Goal: Check status: Check status

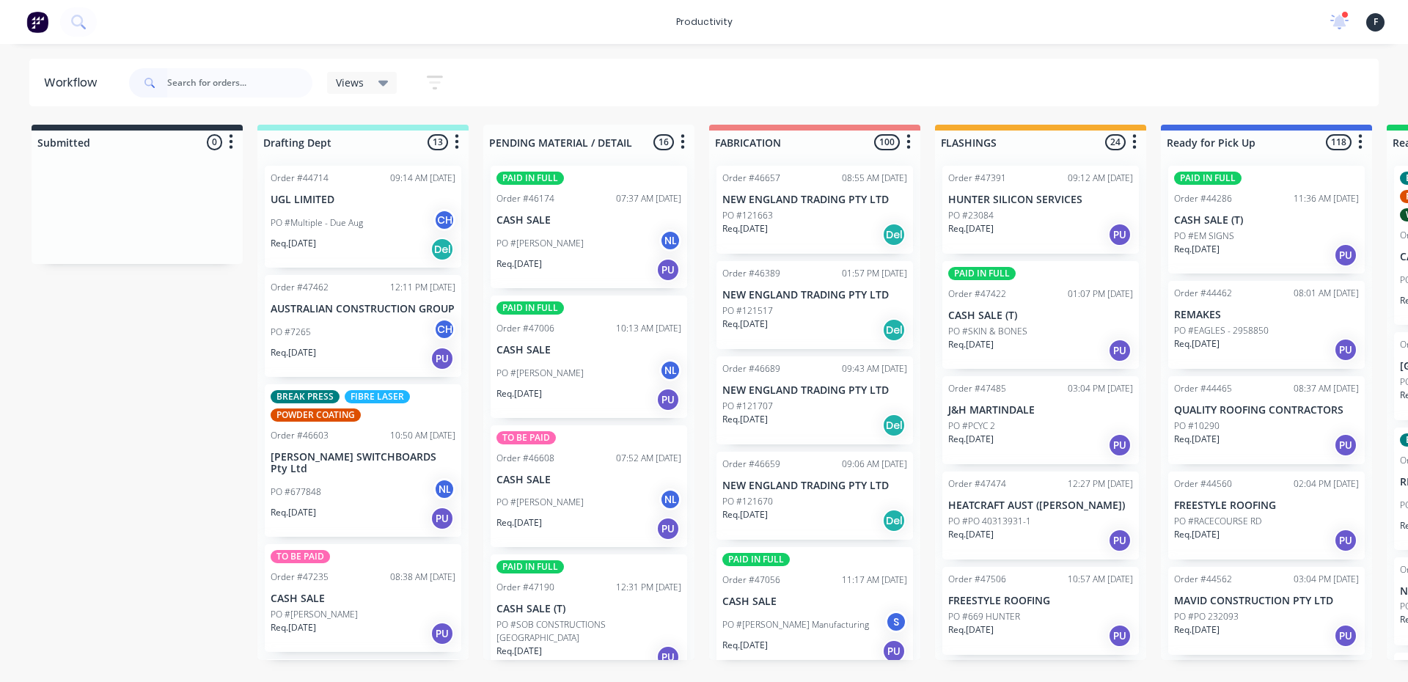
click at [194, 76] on input "text" at bounding box center [239, 82] width 145 height 29
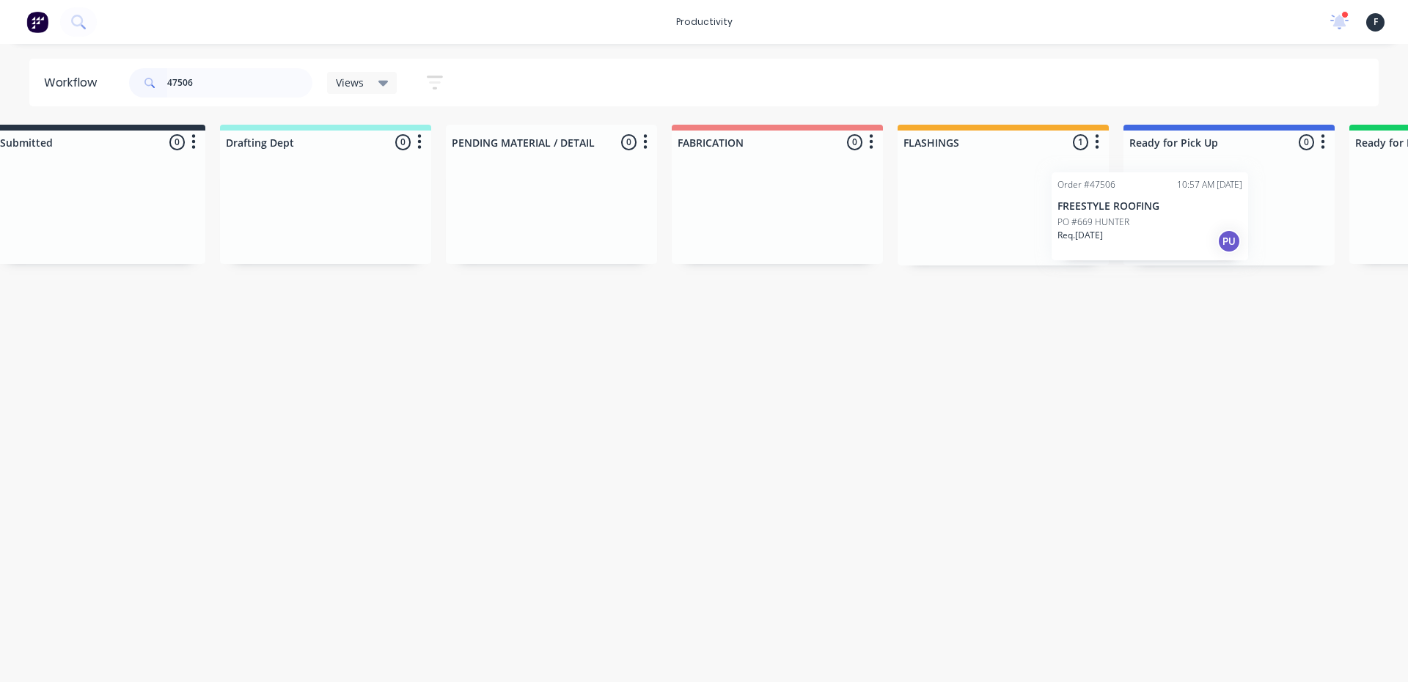
drag, startPoint x: 1023, startPoint y: 235, endPoint x: 1142, endPoint y: 241, distance: 119.7
click at [1142, 241] on div "Submitted 0 Sort By Created date Required date Order number Customer name Most …" at bounding box center [1174, 195] width 2445 height 141
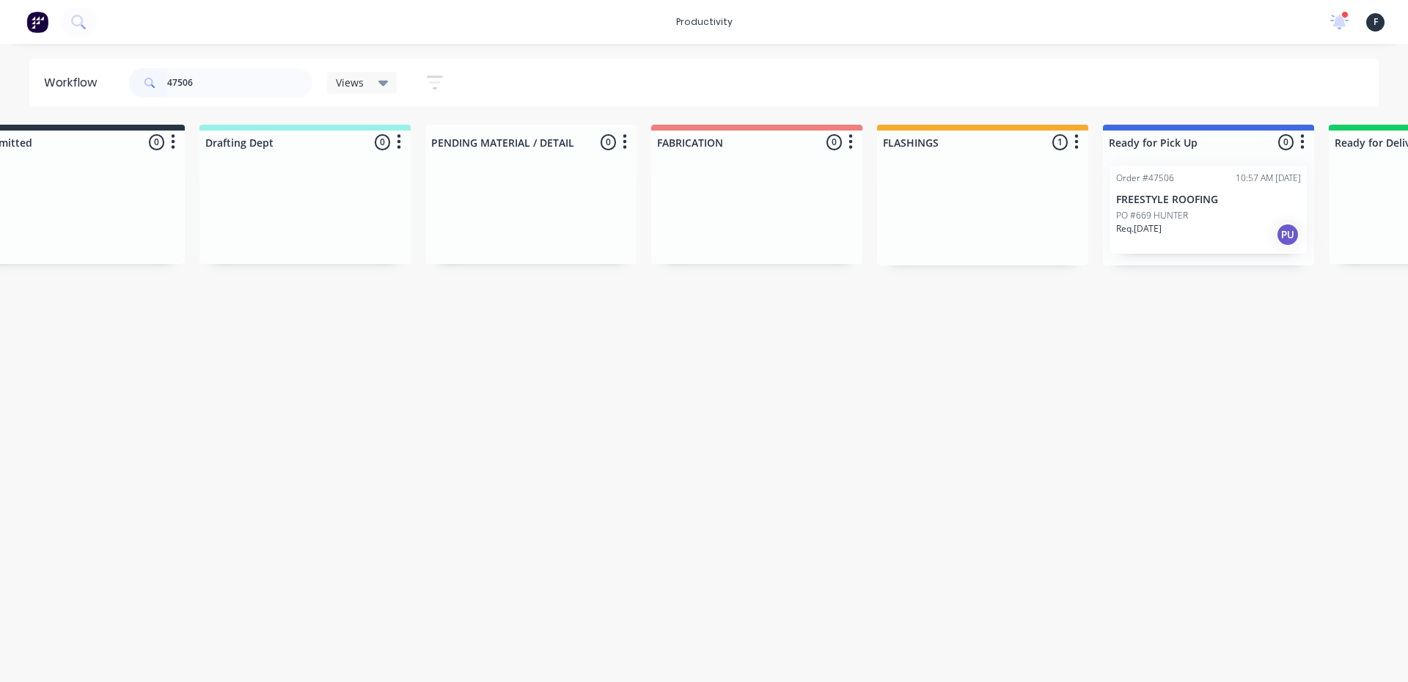
type input "47506"
click at [1162, 240] on div at bounding box center [1208, 209] width 211 height 111
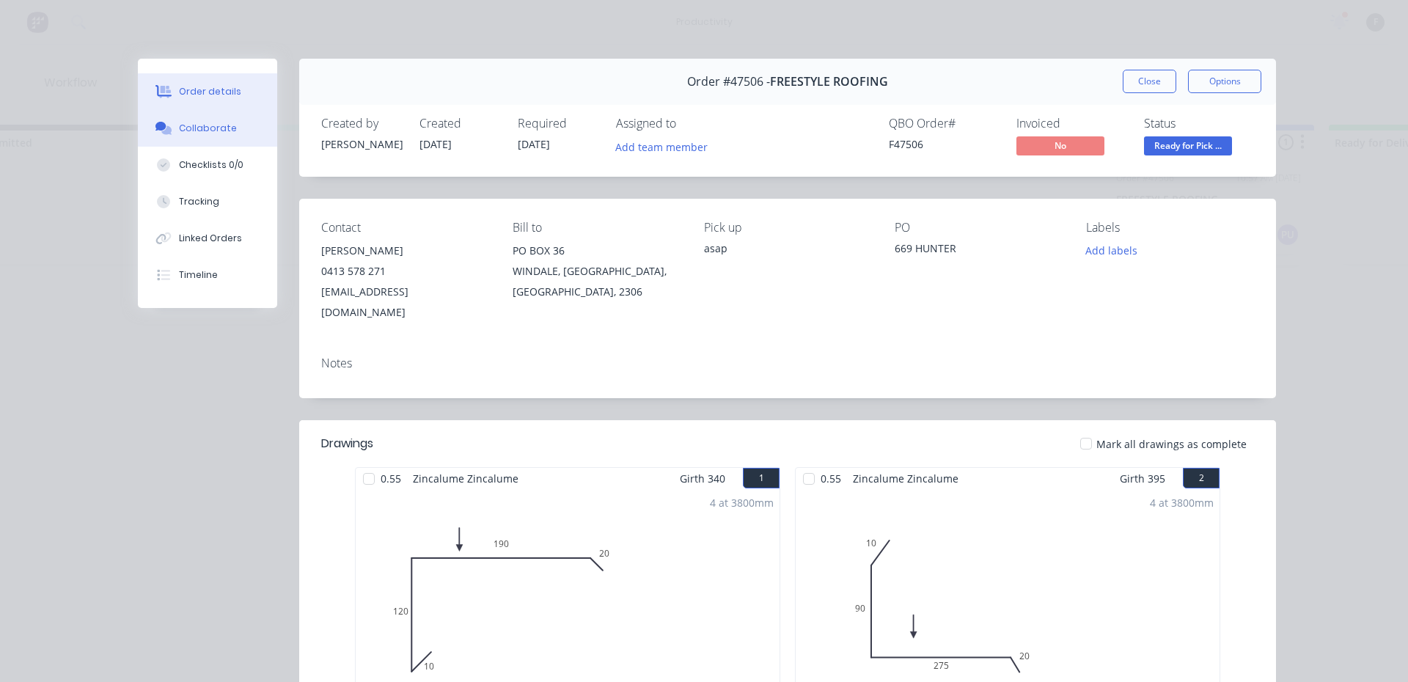
click at [179, 130] on div "Collaborate" at bounding box center [208, 128] width 58 height 13
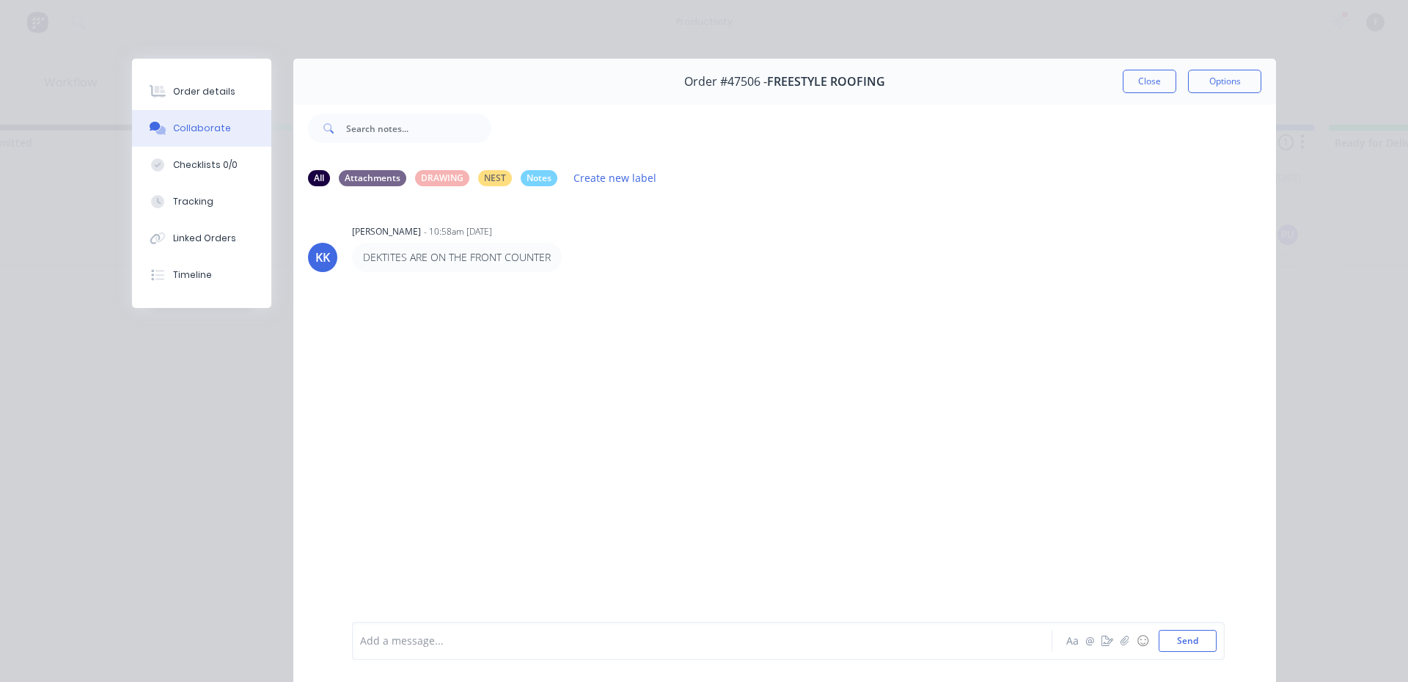
click at [435, 638] on div at bounding box center [682, 640] width 642 height 15
